Goal: Transaction & Acquisition: Purchase product/service

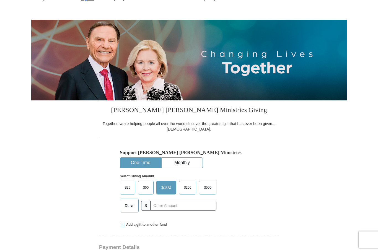
scroll to position [39, 0]
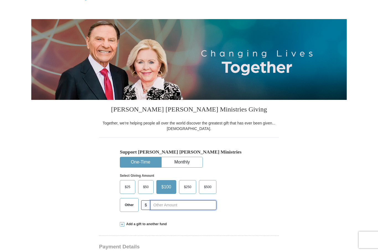
click at [167, 206] on input "text" at bounding box center [183, 206] width 66 height 10
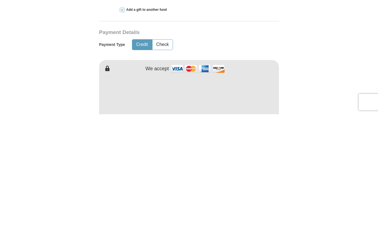
scroll to position [116, 0]
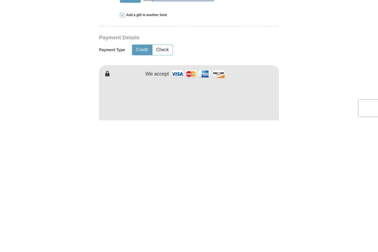
type input "85.00"
click at [165, 177] on button "Check" at bounding box center [163, 182] width 20 height 10
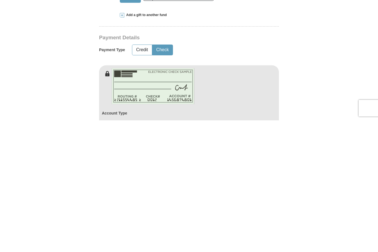
scroll to position [248, 0]
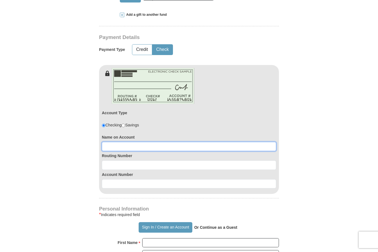
click at [149, 145] on input at bounding box center [189, 146] width 175 height 9
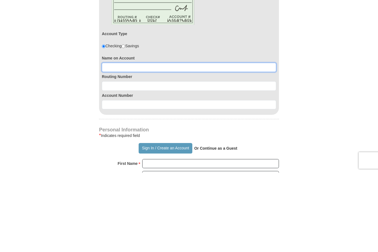
type input "[PERSON_NAME]"
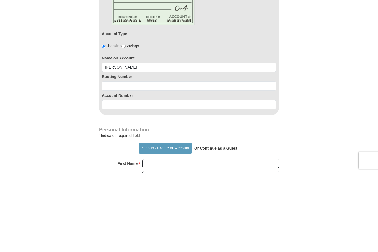
scroll to position [328, 0]
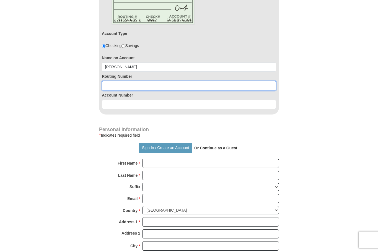
click at [153, 84] on input at bounding box center [189, 85] width 175 height 9
type input "303085421"
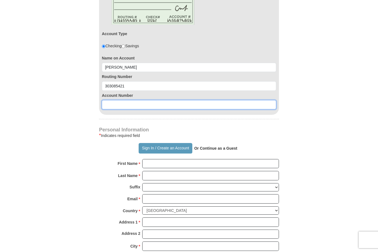
click at [137, 104] on input at bounding box center [189, 104] width 175 height 9
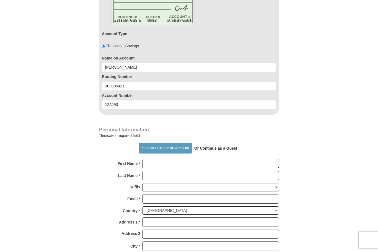
scroll to position [328, 0]
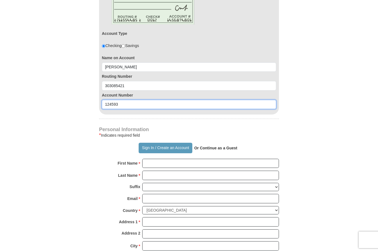
type input "124593"
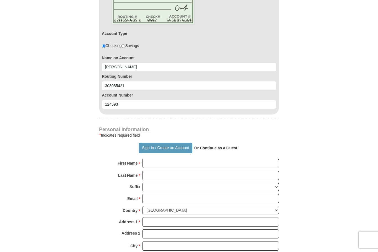
click at [151, 147] on button "Sign In / Create an Account" at bounding box center [165, 148] width 53 height 11
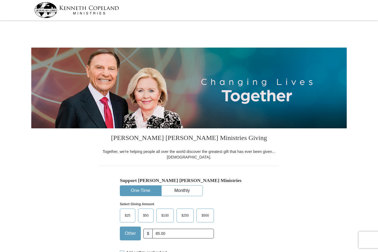
select select "OK"
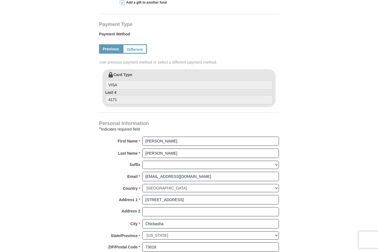
scroll to position [250, 0]
click at [137, 48] on link "Different" at bounding box center [135, 48] width 24 height 9
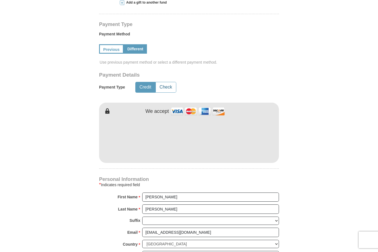
click at [162, 87] on button "Check" at bounding box center [166, 87] width 20 height 10
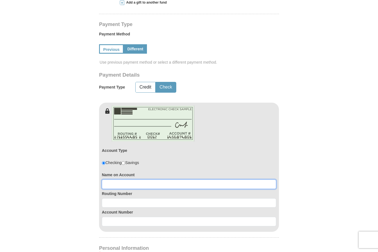
click at [121, 182] on input at bounding box center [189, 184] width 175 height 9
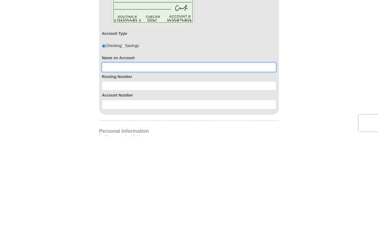
type input "[PERSON_NAME]"
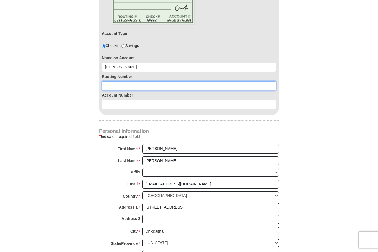
click at [132, 82] on input at bounding box center [189, 85] width 175 height 9
type input "303085421"
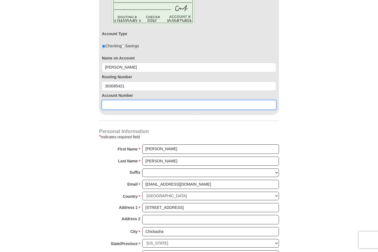
click at [136, 106] on input at bounding box center [189, 104] width 175 height 9
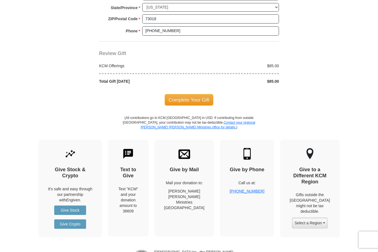
scroll to position [604, 0]
type input "124593"
click at [183, 94] on span "Complete Your Gift" at bounding box center [189, 100] width 49 height 12
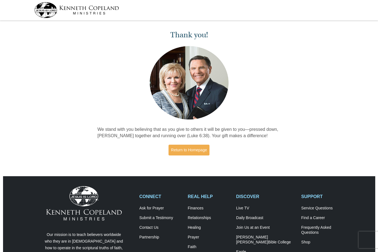
click at [193, 149] on link "Return to Homepage" at bounding box center [189, 150] width 41 height 11
